Goal: Transaction & Acquisition: Download file/media

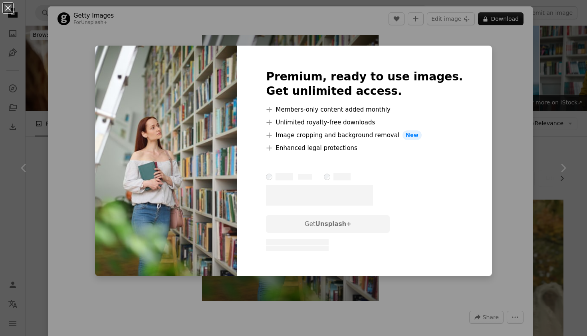
scroll to position [2641, 0]
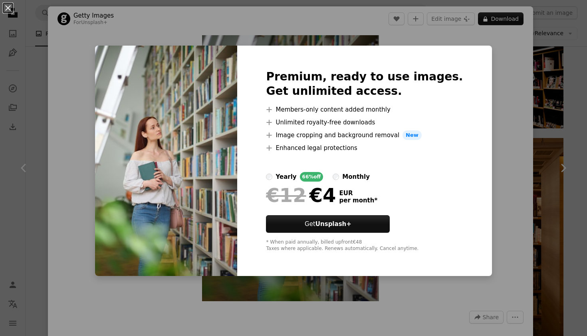
click at [45, 136] on div "An X shape Premium, ready to use images. Get unlimited access. A plus sign Memb…" at bounding box center [293, 168] width 587 height 336
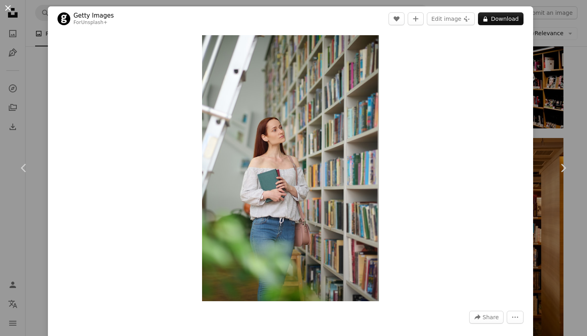
click at [10, 7] on button "An X shape" at bounding box center [8, 8] width 10 height 10
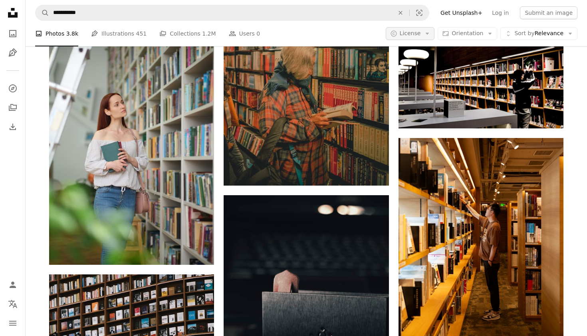
click at [421, 31] on span "License" at bounding box center [410, 33] width 21 height 6
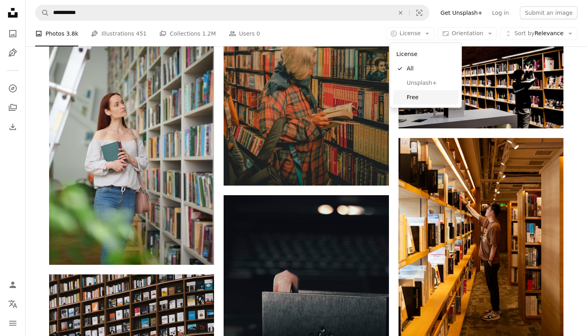
click at [415, 98] on span "Free" at bounding box center [431, 97] width 49 height 8
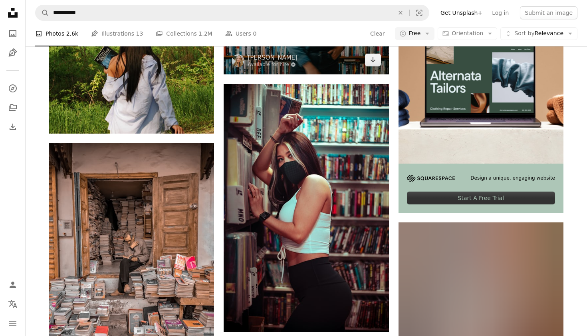
scroll to position [4190, 0]
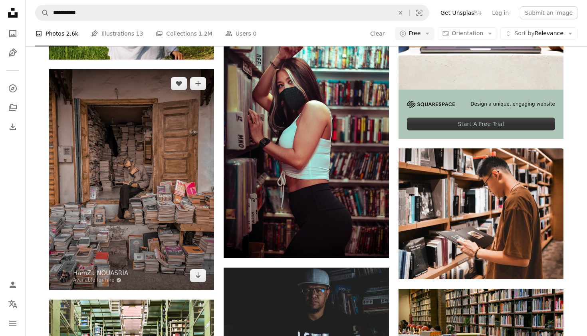
click at [175, 155] on img at bounding box center [131, 179] width 165 height 220
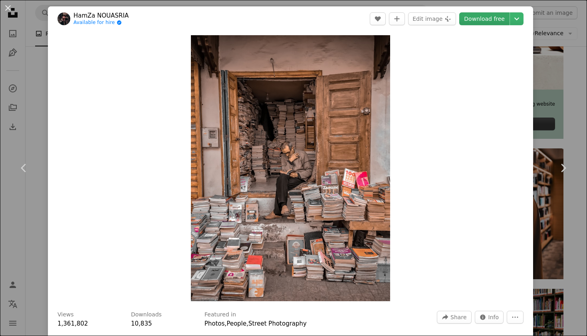
click at [490, 22] on link "Download free" at bounding box center [484, 18] width 50 height 13
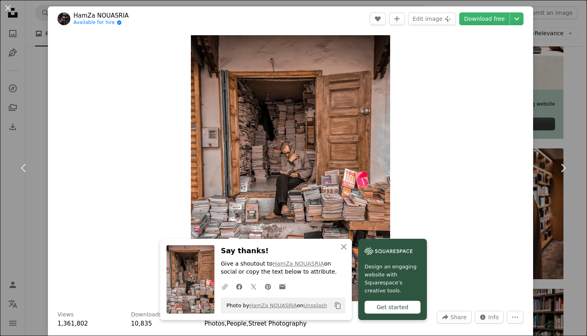
click at [569, 55] on div "An X shape Chevron left Chevron right An X shape Close Say thanks! Give a shout…" at bounding box center [293, 168] width 587 height 336
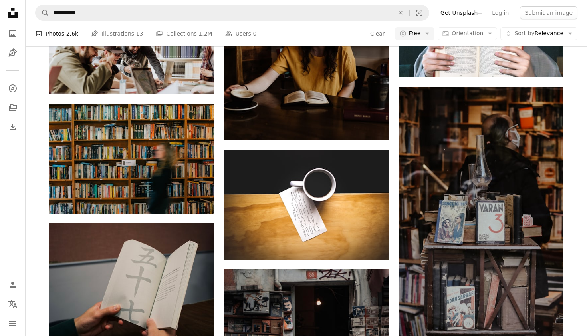
scroll to position [1476, 0]
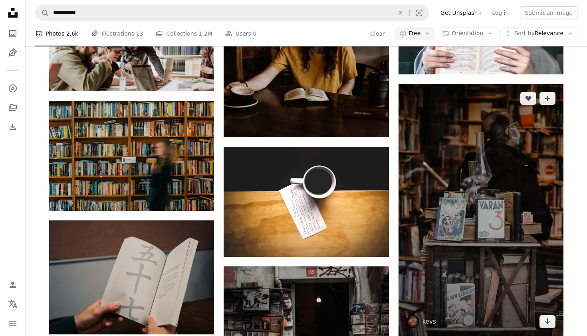
click at [507, 143] on img at bounding box center [481, 210] width 165 height 252
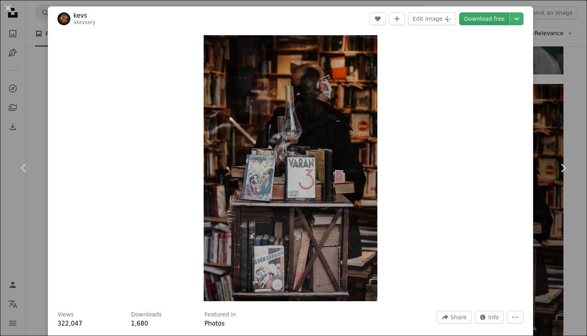
click at [490, 20] on link "Download free" at bounding box center [484, 18] width 50 height 13
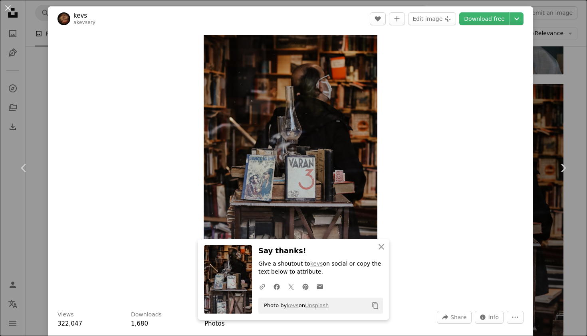
click at [22, 119] on div "An X shape Chevron left Chevron right An X shape Close Say thanks! Give a shout…" at bounding box center [293, 168] width 587 height 336
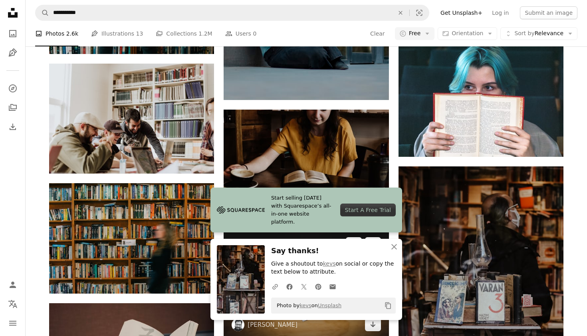
scroll to position [1394, 0]
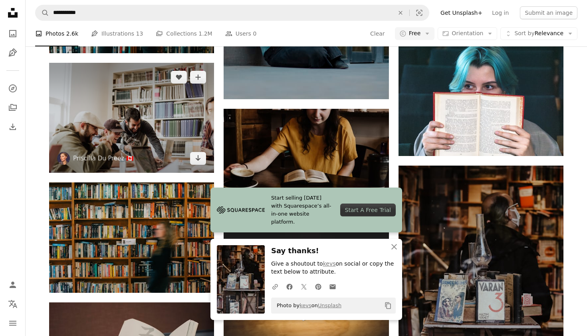
click at [161, 131] on img at bounding box center [131, 118] width 165 height 110
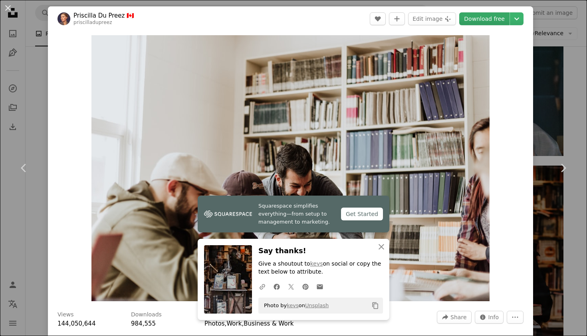
click at [500, 18] on link "Download free" at bounding box center [484, 18] width 50 height 13
